Goal: Leave review/rating: Share an evaluation or opinion about a product, service, or content

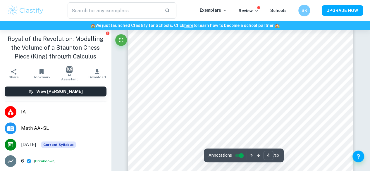
scroll to position [970, 0]
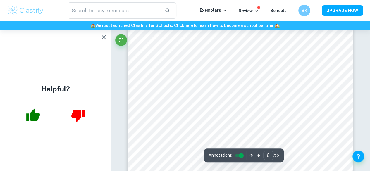
scroll to position [1658, 0]
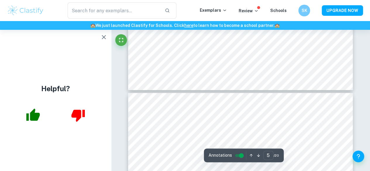
type input "4"
